Goal: Navigation & Orientation: Find specific page/section

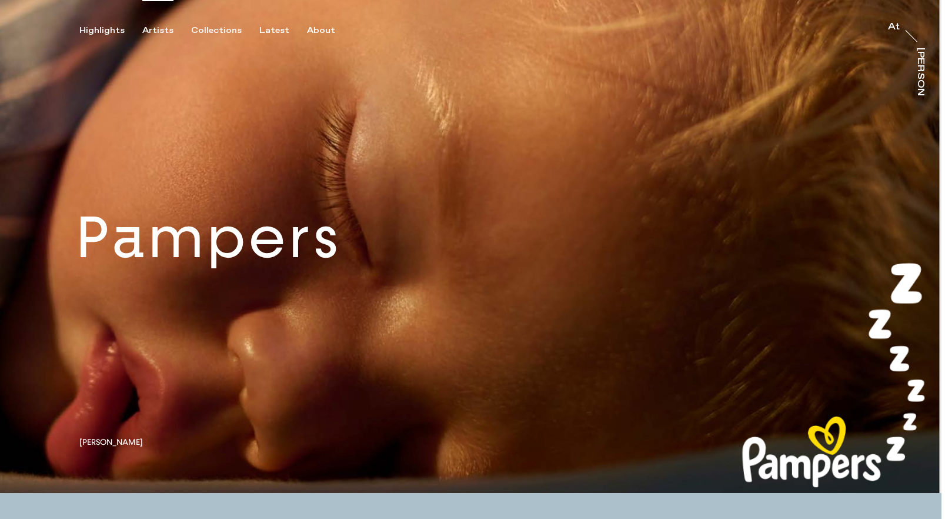
click at [151, 31] on div "Artists" at bounding box center [157, 30] width 31 height 11
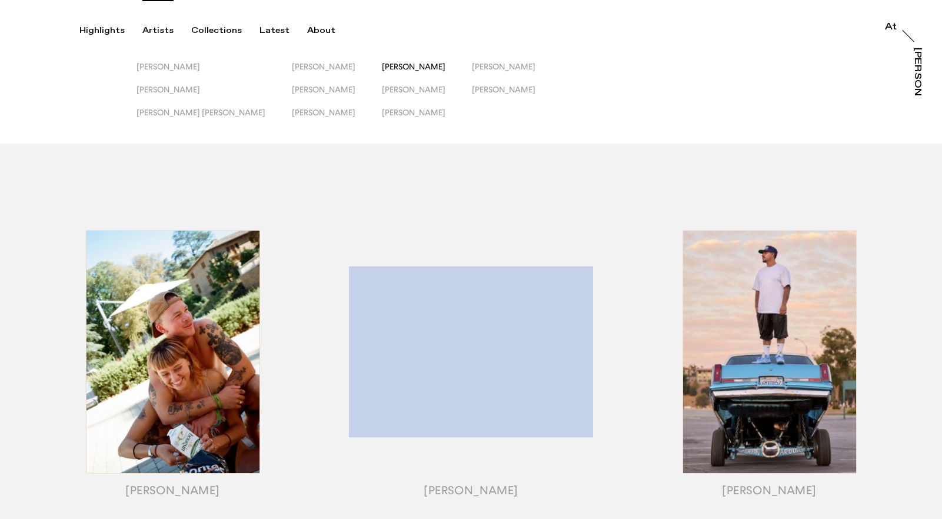
click at [382, 71] on span "[PERSON_NAME]" at bounding box center [414, 66] width 64 height 9
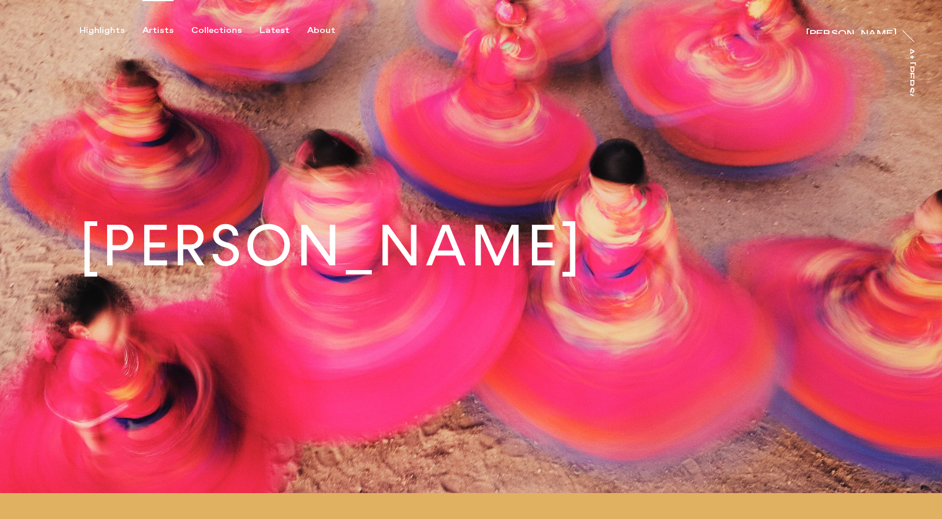
click at [149, 29] on div "Artists" at bounding box center [157, 30] width 31 height 11
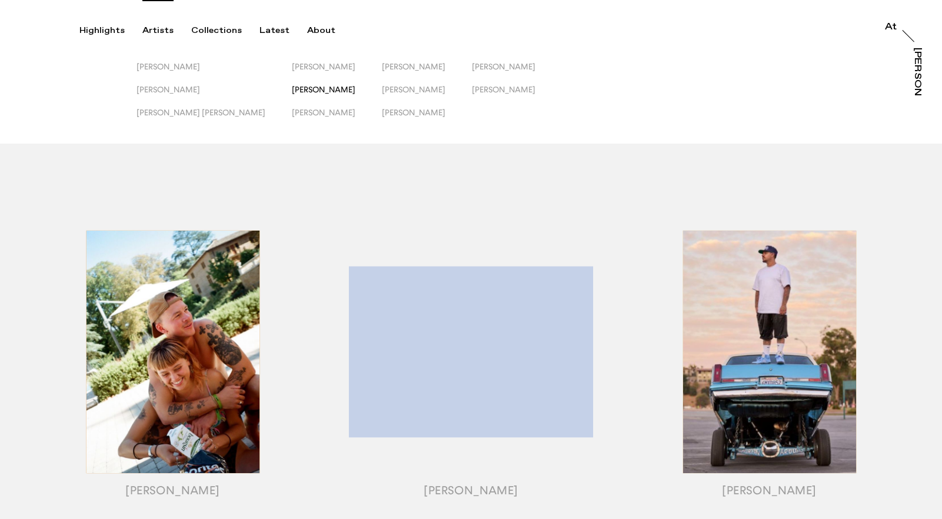
click at [292, 92] on span "[PERSON_NAME]" at bounding box center [324, 89] width 64 height 9
